Goal: Information Seeking & Learning: Understand process/instructions

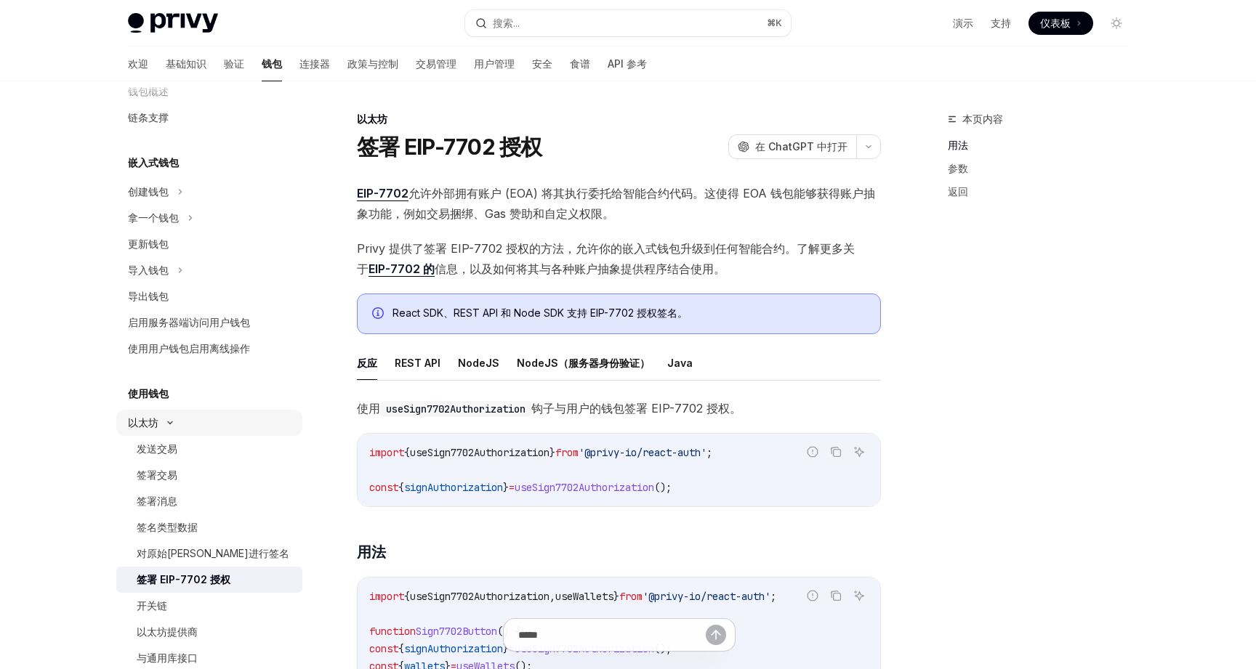
scroll to position [34, 0]
click at [520, 192] on font "允许外部拥有账户 (EOA) 将其执行委托给智能合约代码。这使得 EOA 钱包能够获得账户抽象功能，例如交易捆绑、Gas 赞助和自定义权限。" at bounding box center [616, 203] width 518 height 35
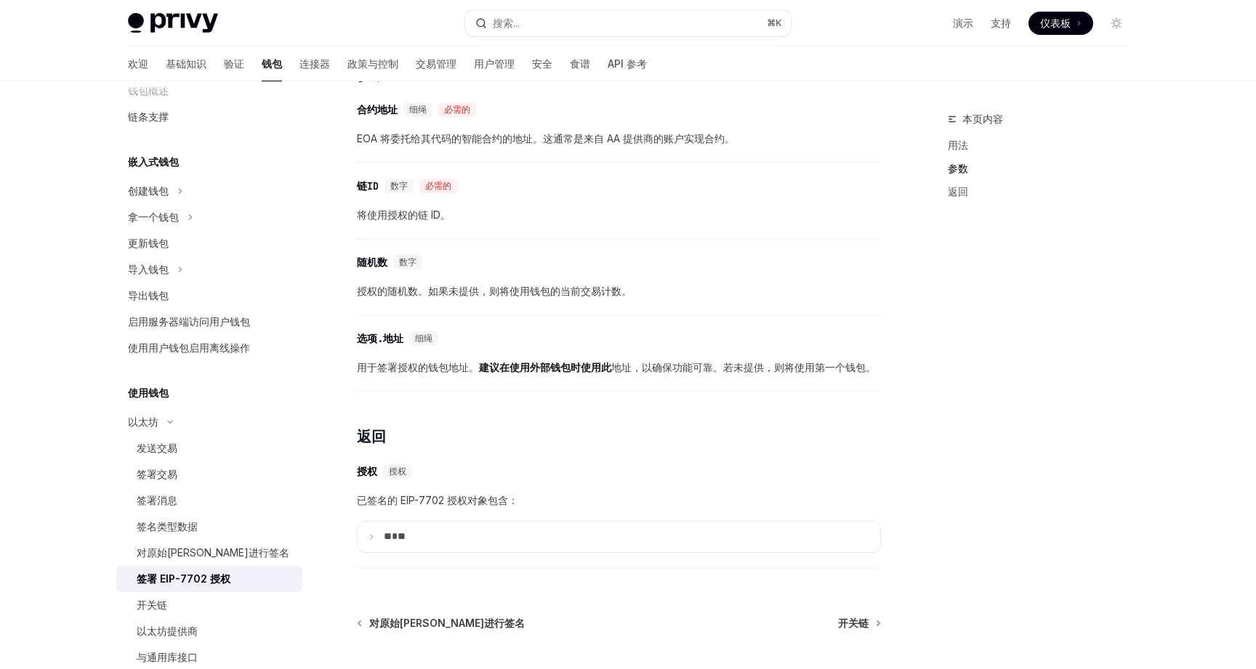
scroll to position [1221, 0]
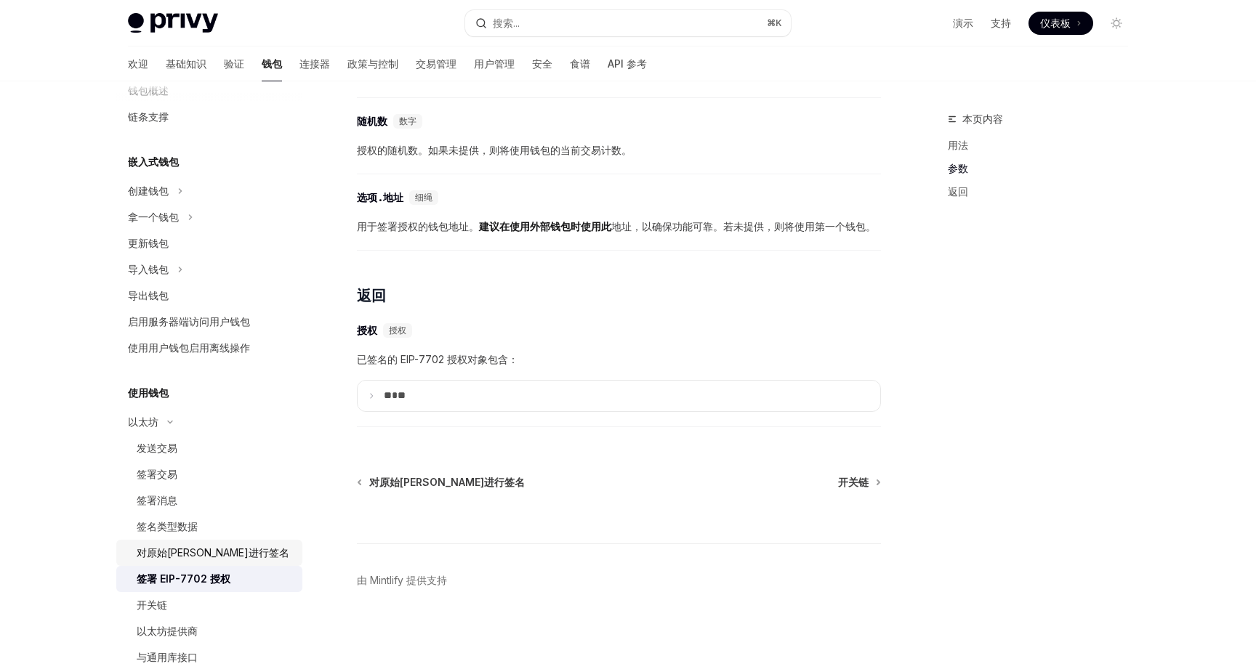
click at [196, 552] on font "对原始[PERSON_NAME]进行签名" at bounding box center [213, 553] width 153 height 12
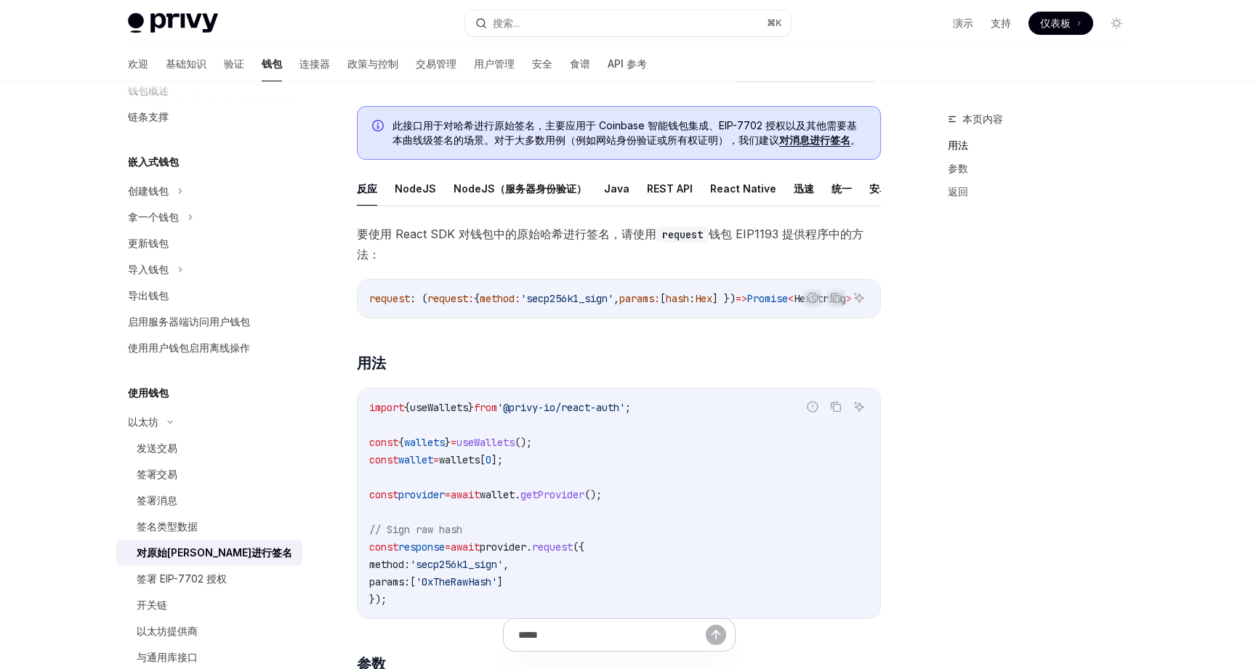
scroll to position [83, 0]
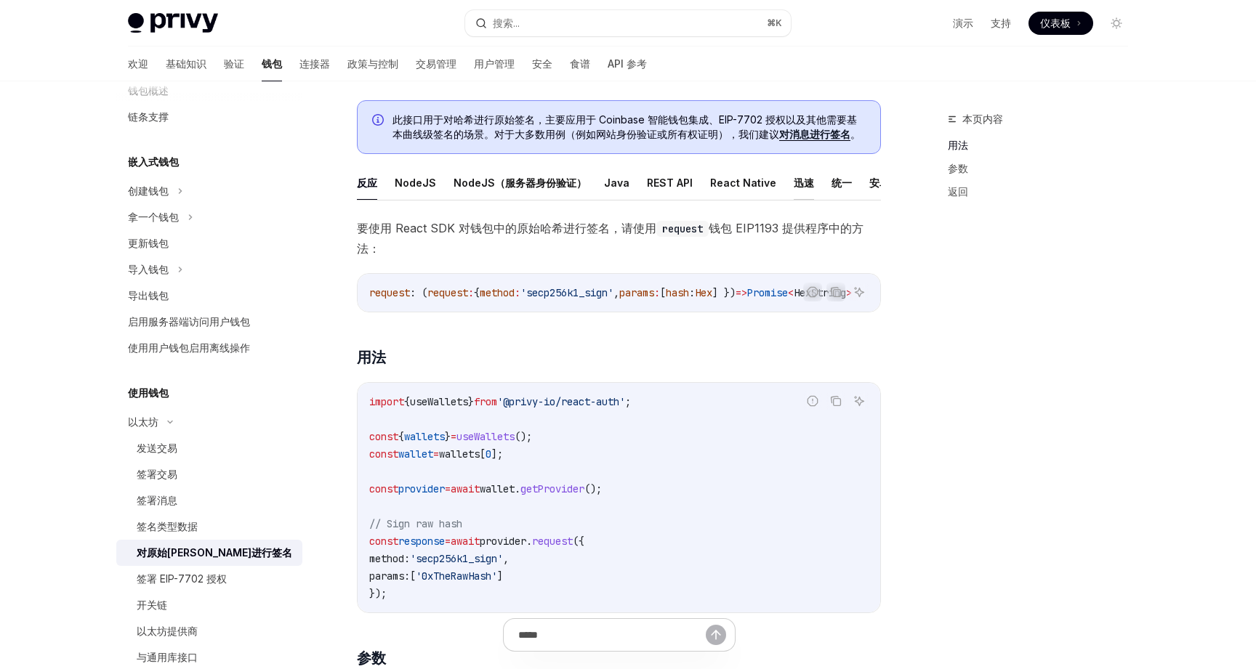
click at [794, 179] on font "迅速" at bounding box center [804, 183] width 20 height 12
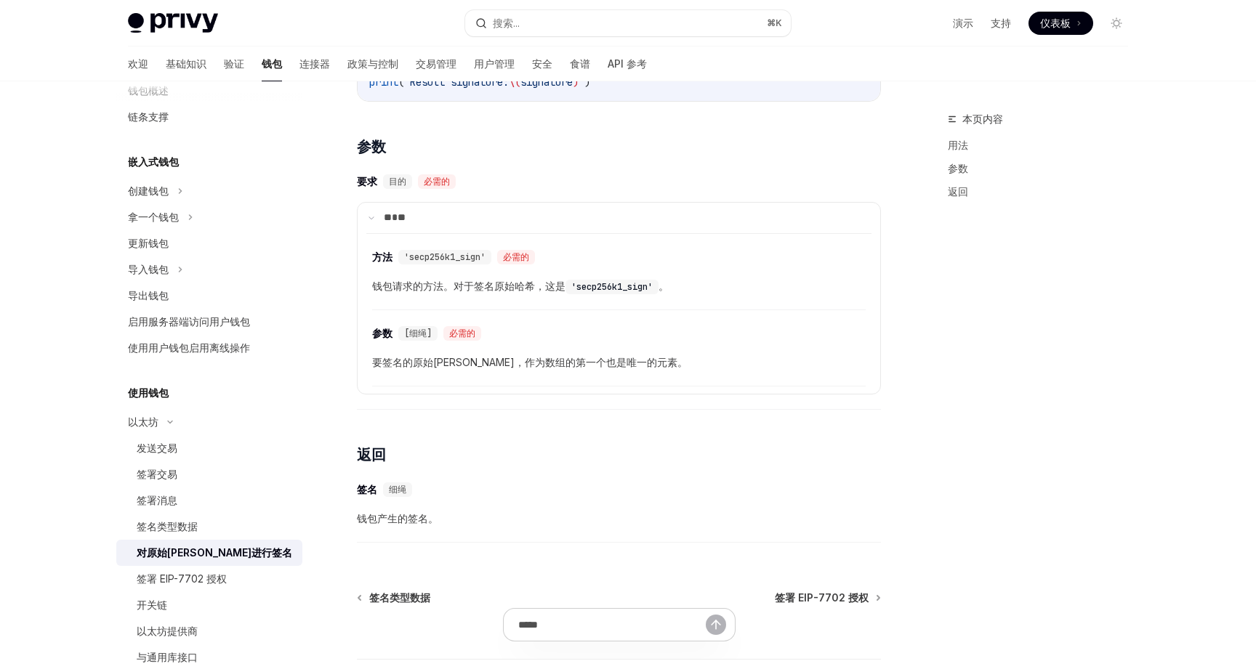
scroll to position [763, 0]
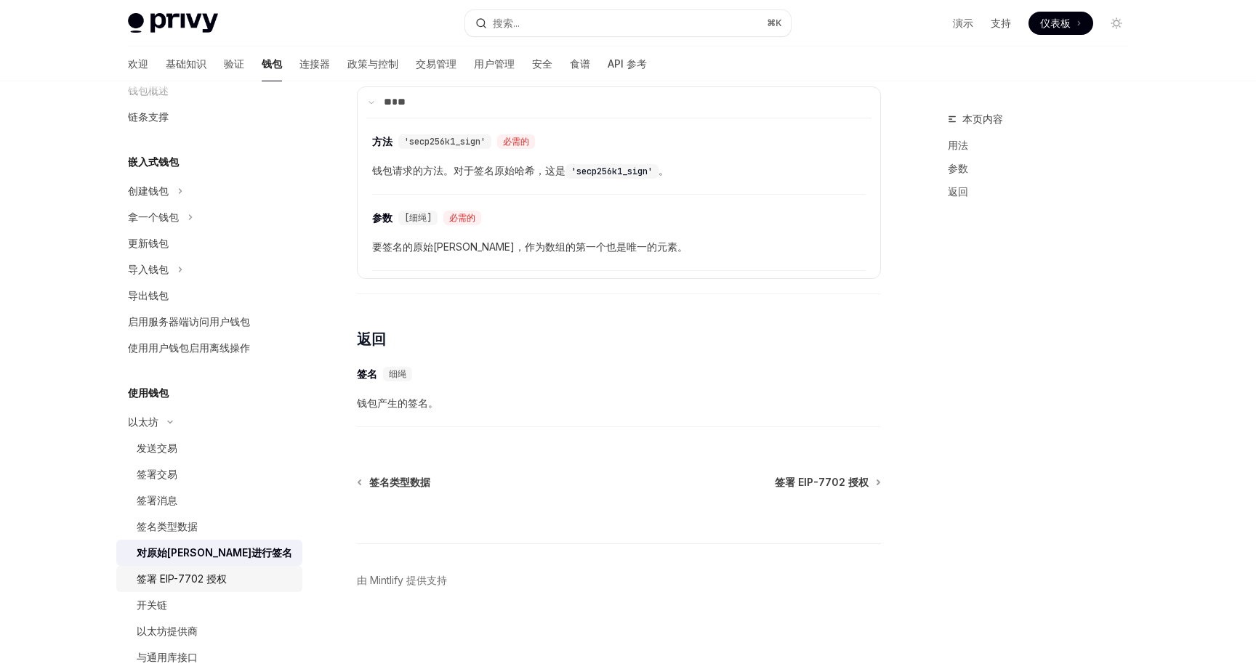
click at [210, 579] on font "签署 EIP-7702 授权" at bounding box center [182, 579] width 90 height 12
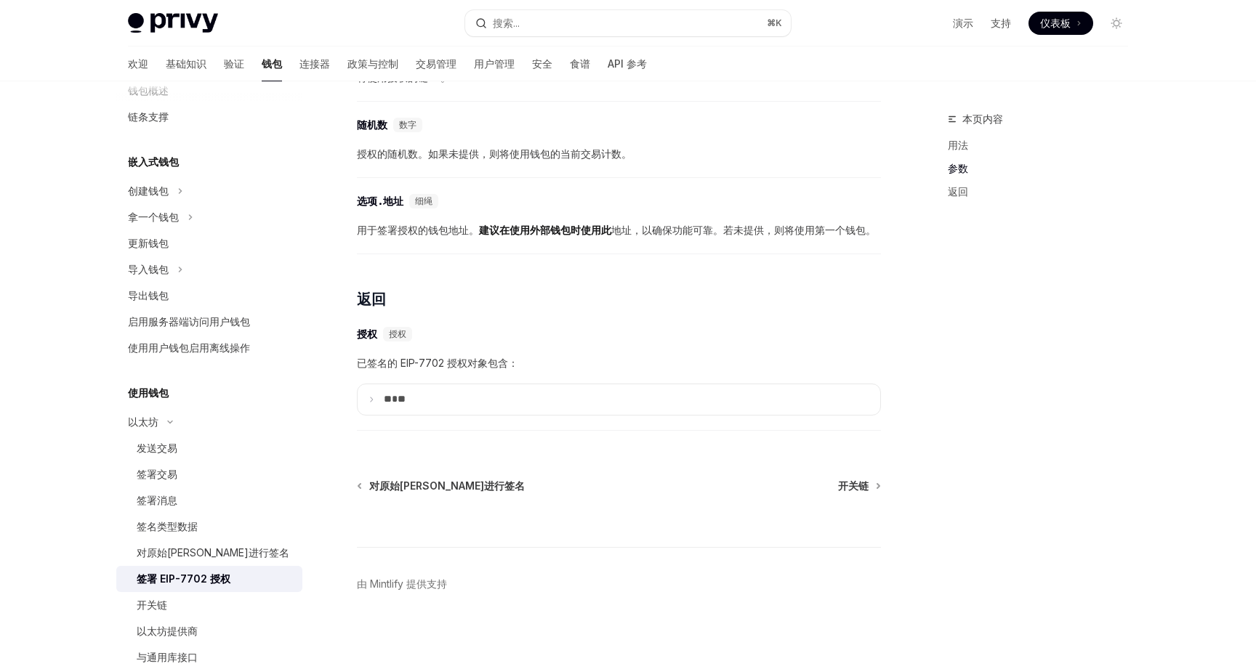
scroll to position [1221, 0]
click at [363, 401] on summary "** **" at bounding box center [619, 396] width 523 height 31
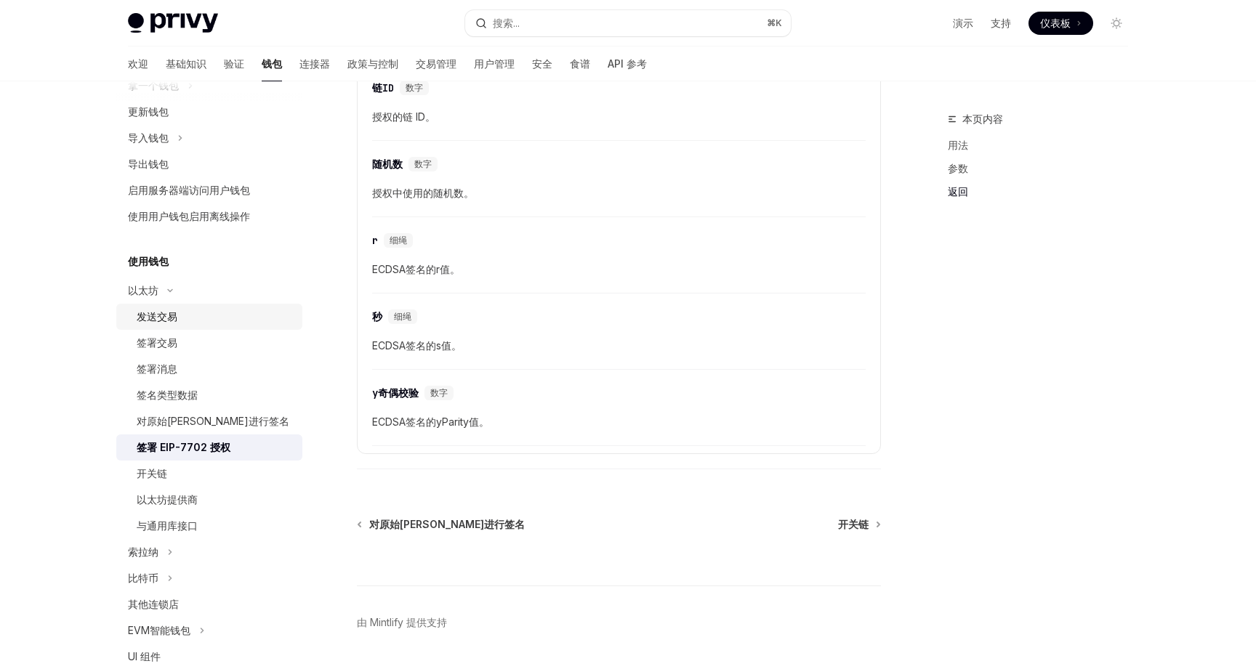
scroll to position [166, 0]
click at [194, 397] on font "签名类型数据" at bounding box center [167, 394] width 61 height 12
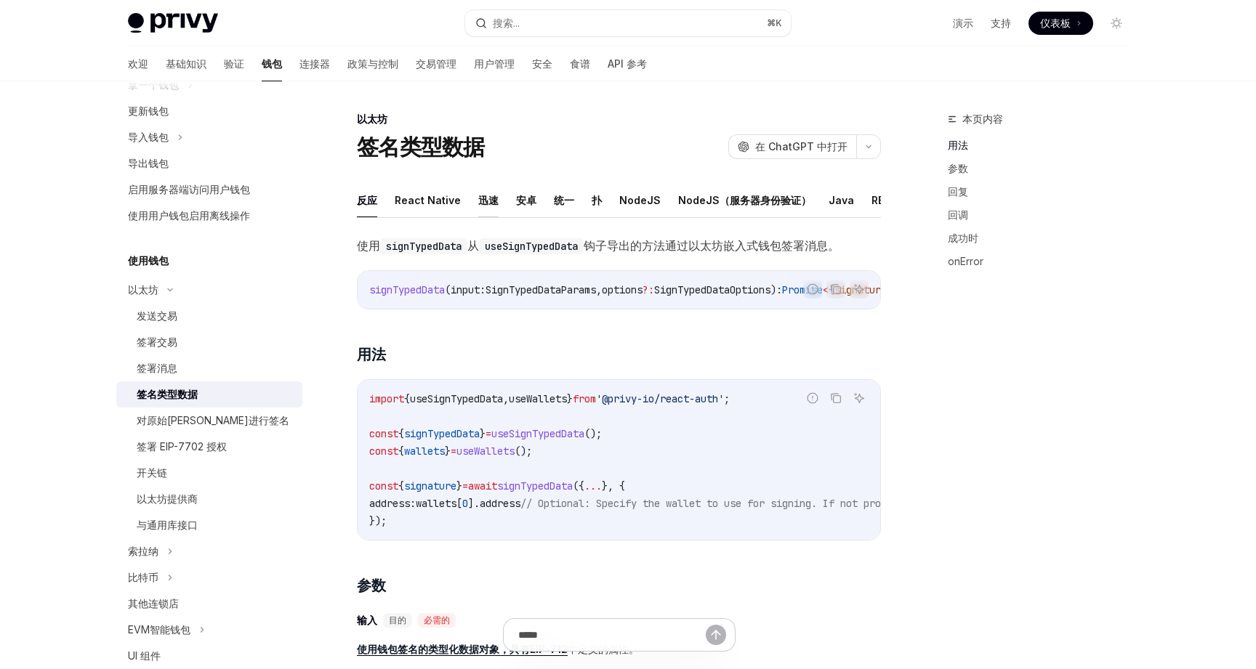
click at [487, 200] on font "迅速" at bounding box center [488, 200] width 20 height 12
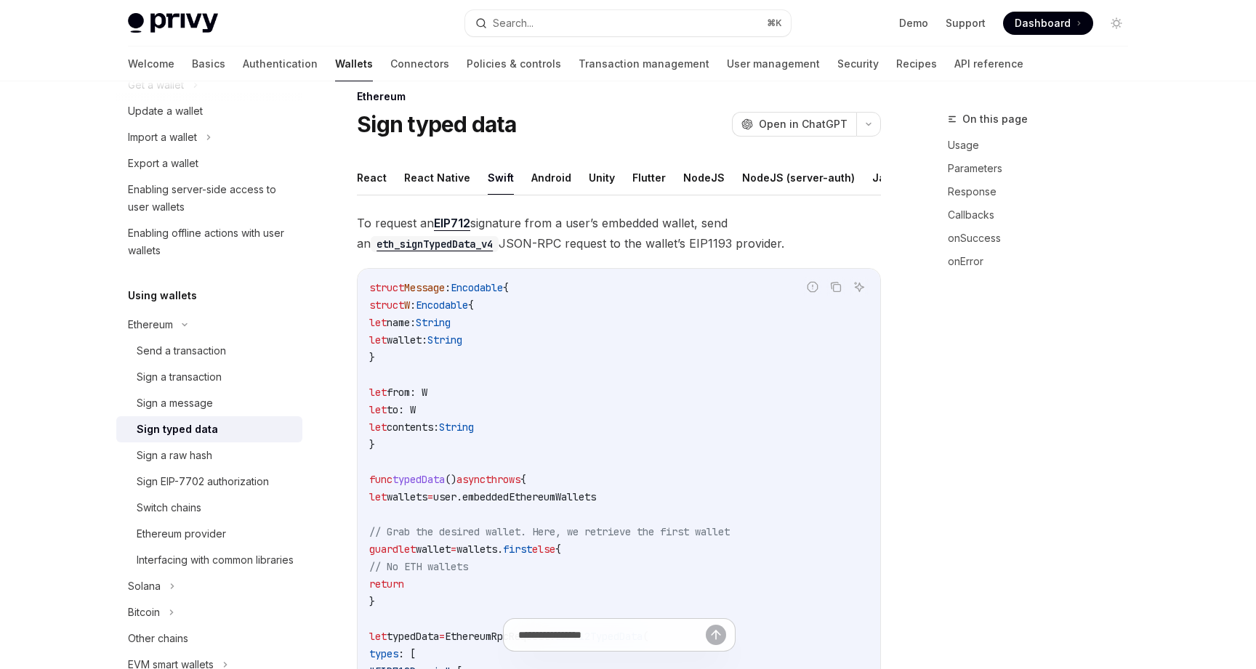
scroll to position [5, 0]
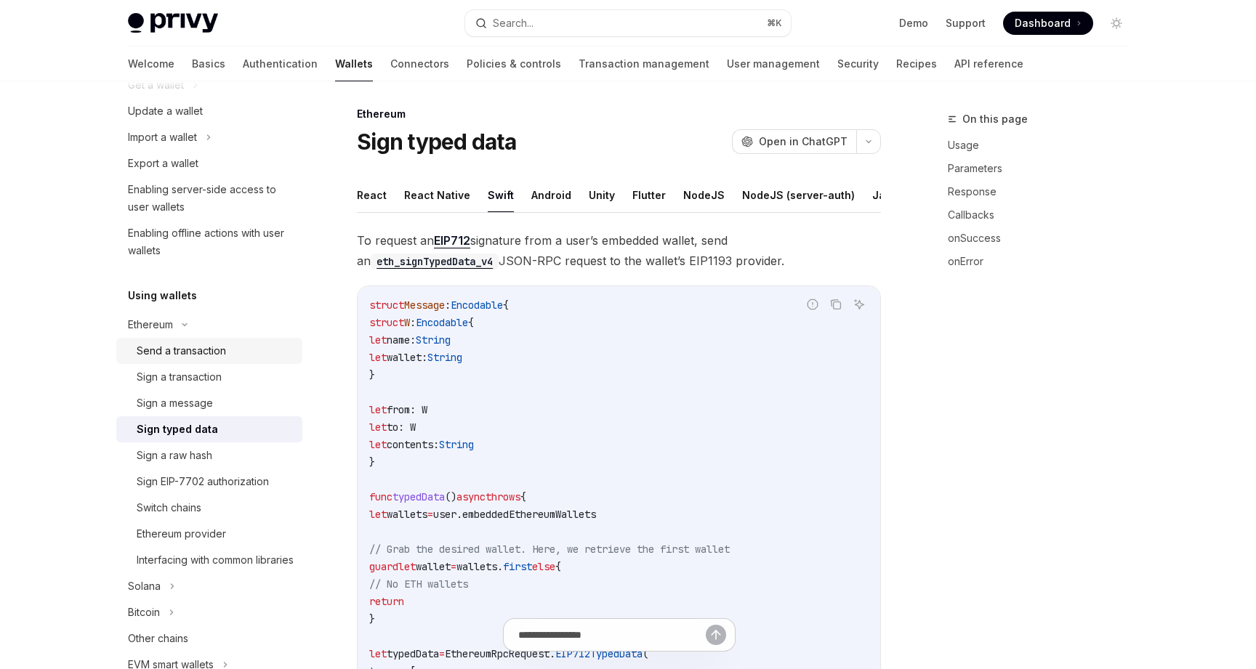
click at [185, 350] on div "Send a transaction" at bounding box center [181, 350] width 89 height 17
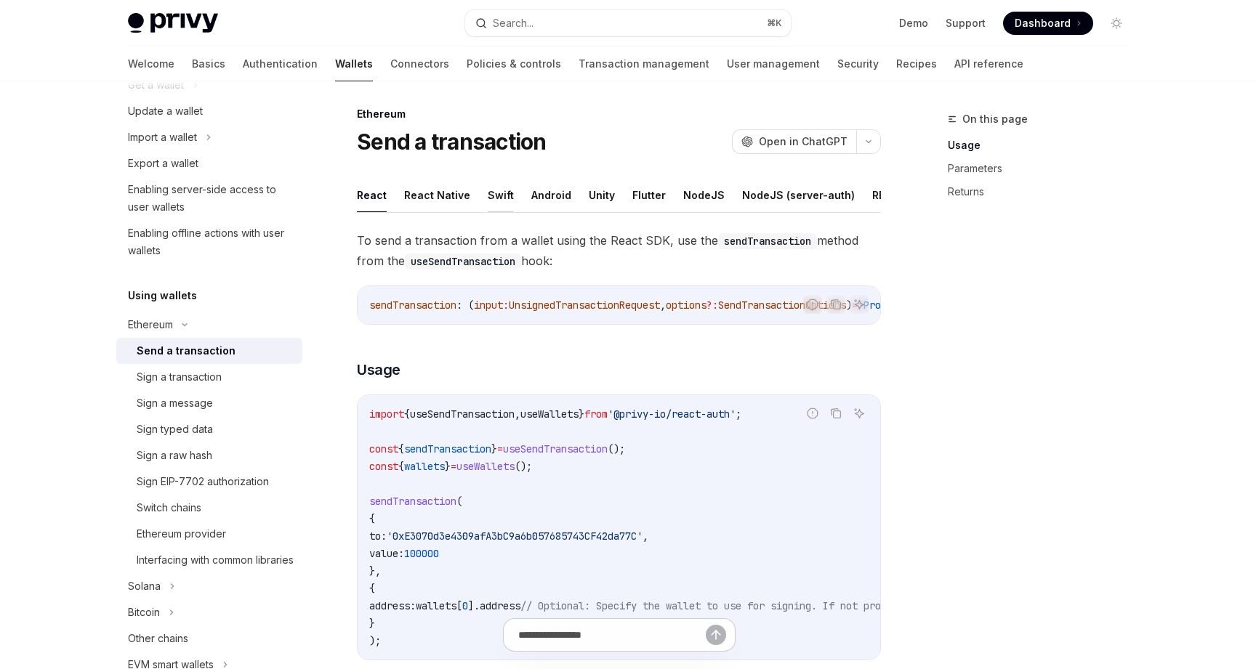
click at [497, 193] on button "Swift" at bounding box center [501, 195] width 26 height 34
type textarea "*"
